Goal: Task Accomplishment & Management: Use online tool/utility

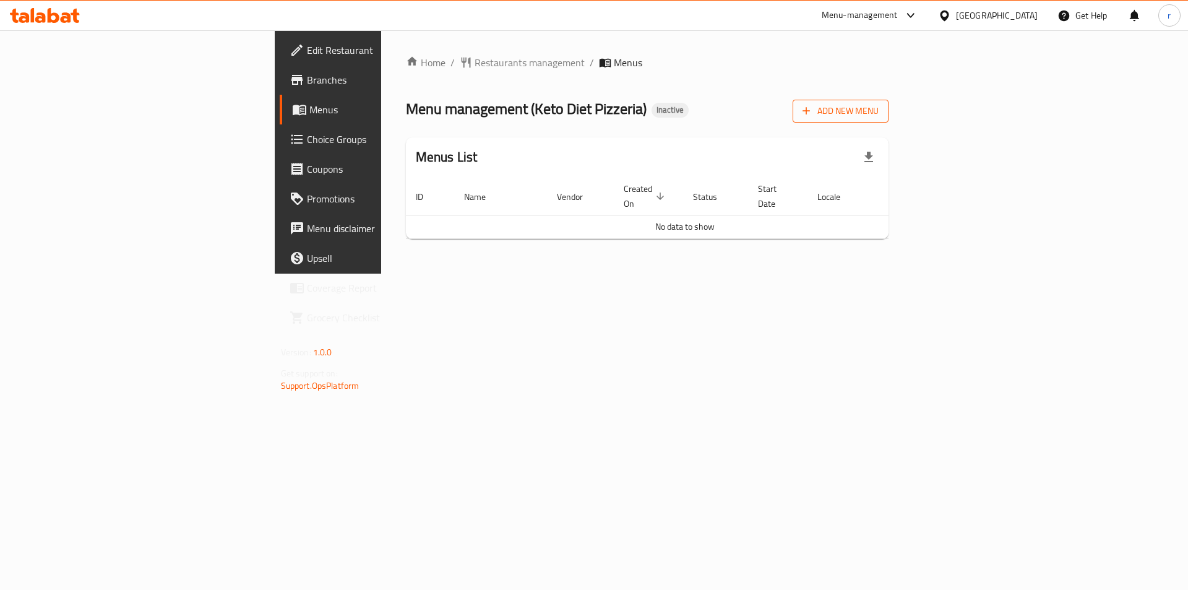
click at [879, 106] on span "Add New Menu" at bounding box center [841, 110] width 76 height 15
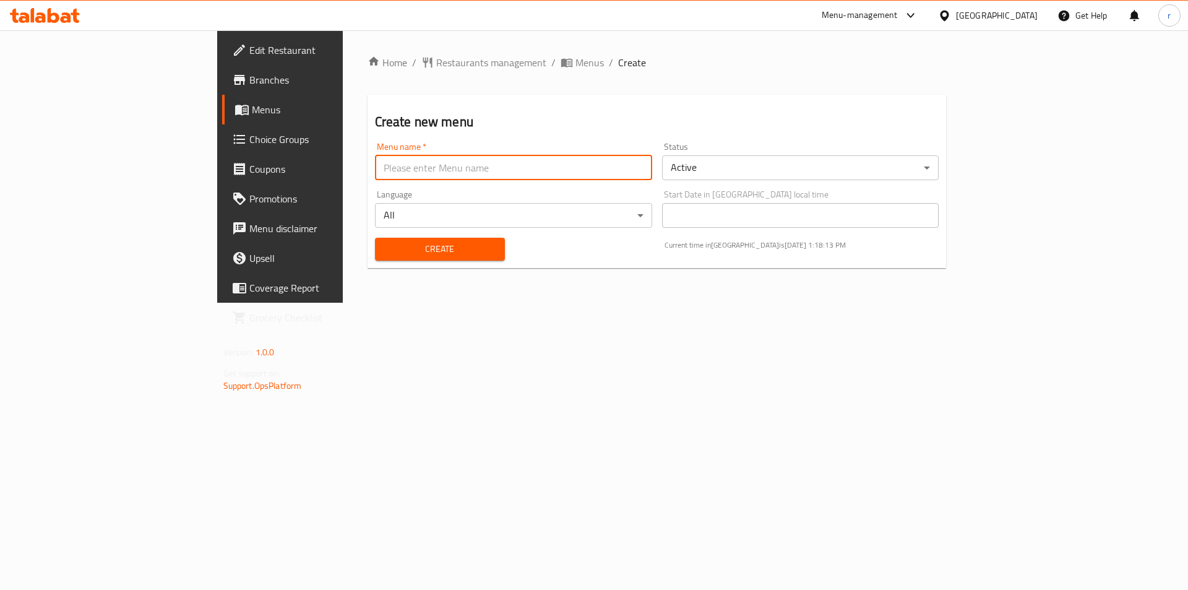
click at [375, 168] on input "text" at bounding box center [513, 167] width 277 height 25
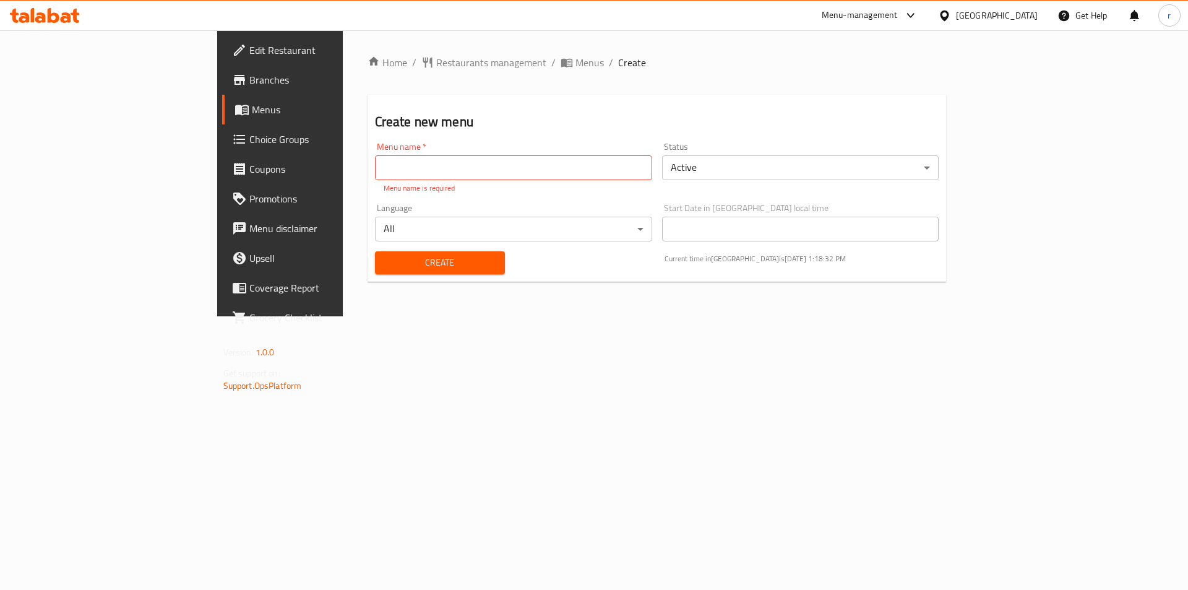
click at [375, 163] on input "text" at bounding box center [513, 167] width 277 height 25
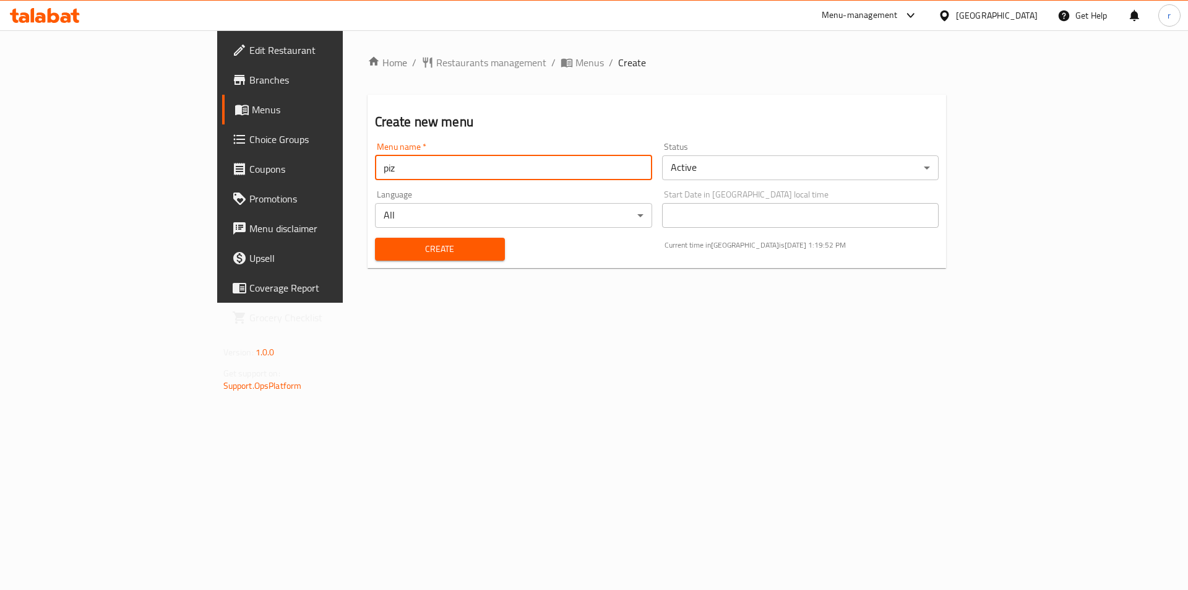
click at [375, 170] on input "piz" at bounding box center [513, 167] width 277 height 25
drag, startPoint x: 283, startPoint y: 170, endPoint x: 190, endPoint y: 171, distance: 93.4
click at [217, 171] on div "Edit Restaurant Branches Menus Choice Groups Coupons Promotions Menu disclaimer…" at bounding box center [594, 166] width 754 height 272
click at [375, 168] on input "piz" at bounding box center [513, 167] width 277 height 25
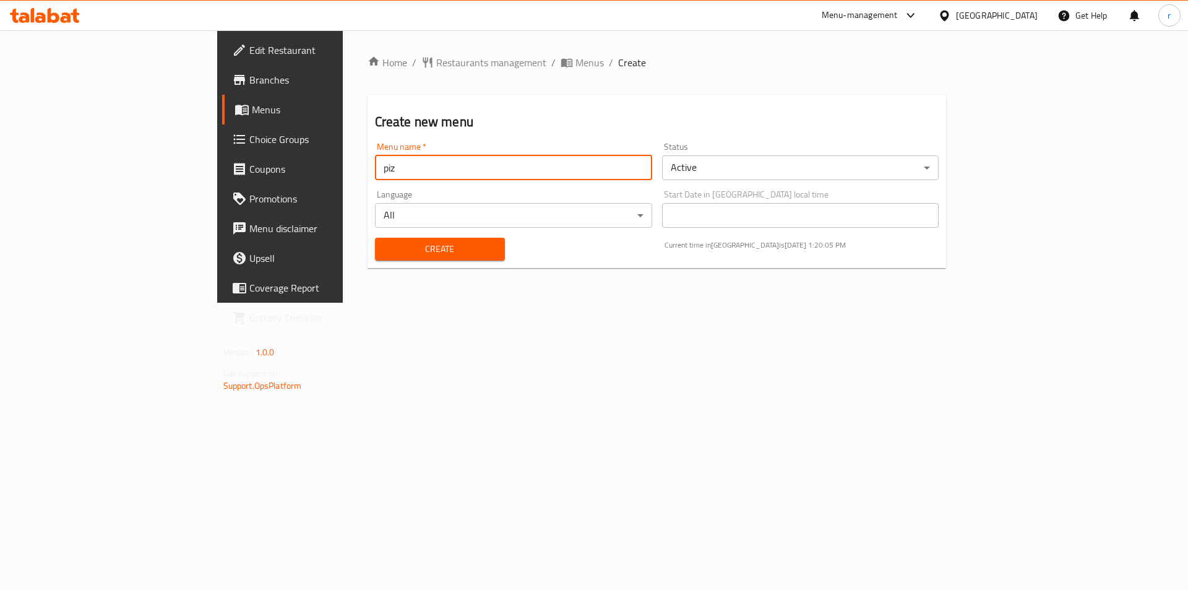
paste input "Keto Diet Pizzeria, Al Karama"
type input "Keto Diet Pizzeria, Al Karama"
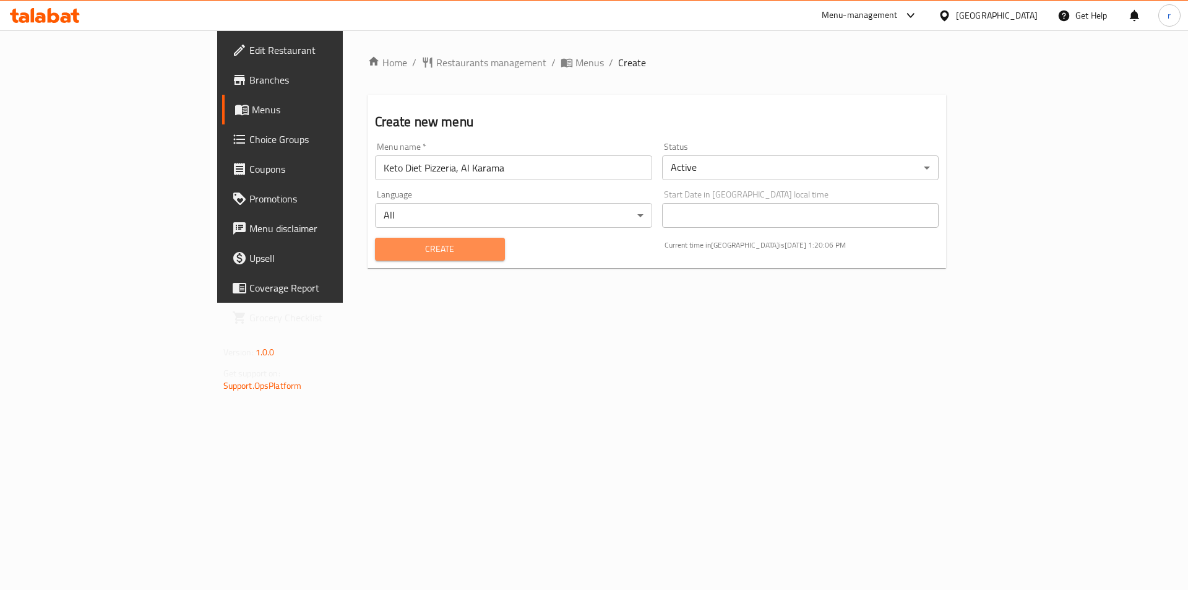
click at [400, 249] on span "Create" at bounding box center [440, 248] width 110 height 15
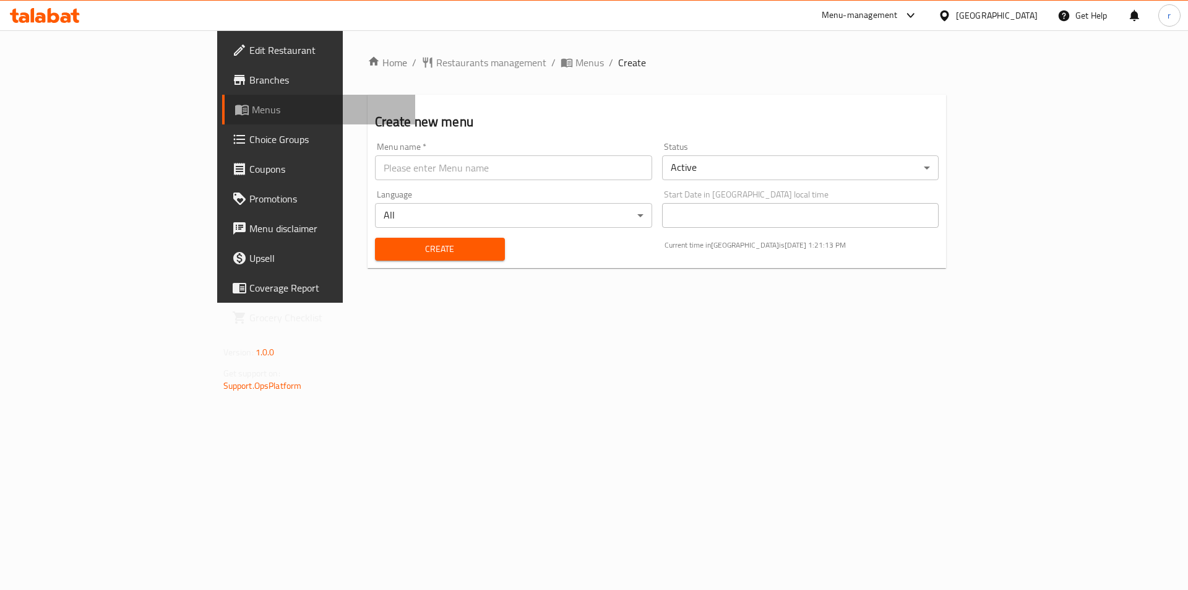
click at [252, 111] on span "Menus" at bounding box center [329, 109] width 154 height 15
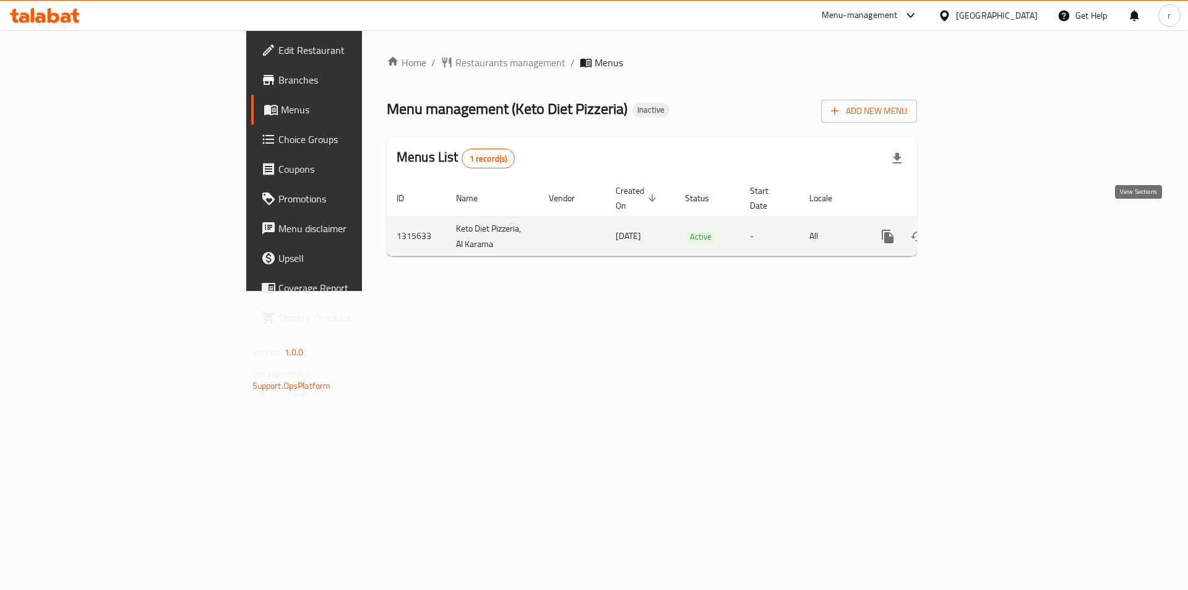
click at [992, 226] on link "enhanced table" at bounding box center [977, 237] width 30 height 30
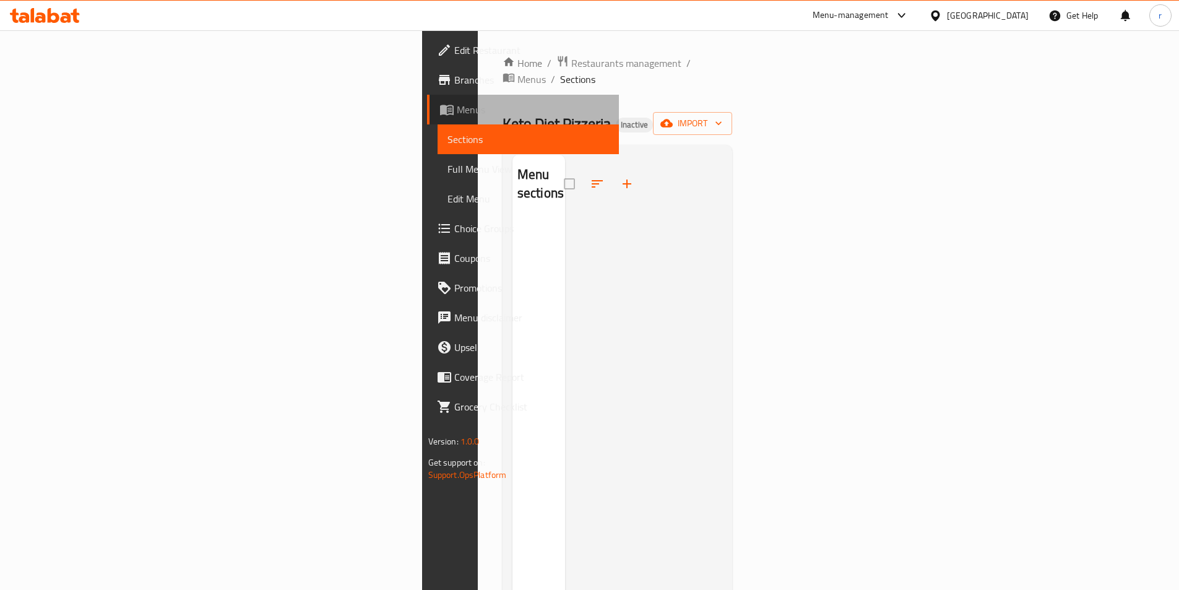
click at [457, 108] on span "Menus" at bounding box center [533, 109] width 152 height 15
